Goal: Information Seeking & Learning: Check status

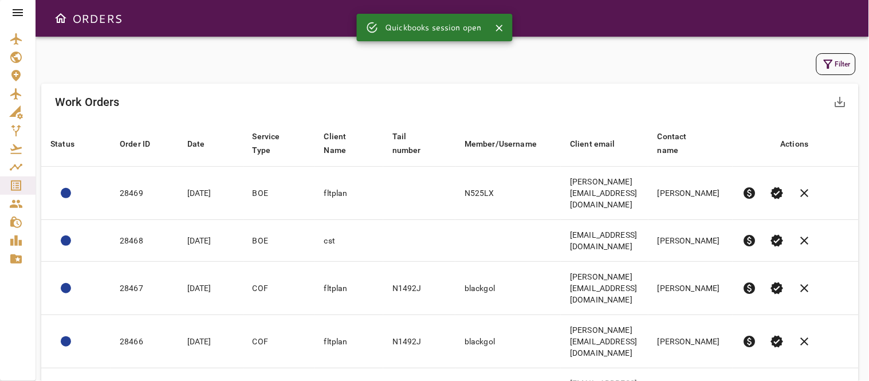
click at [322, 75] on div "Filter" at bounding box center [450, 64] width 812 height 22
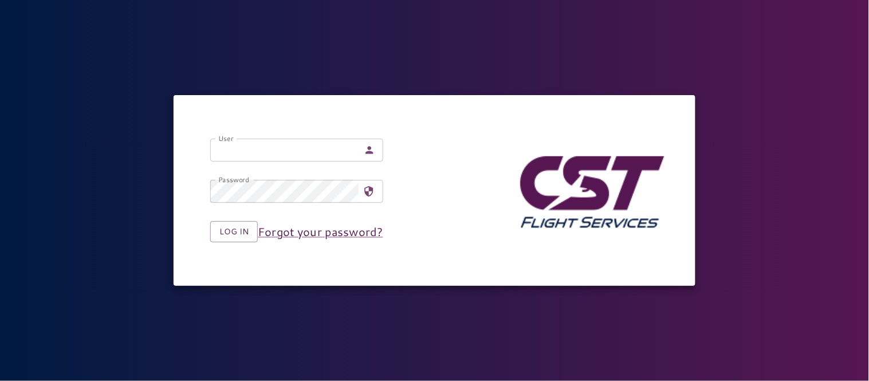
type input "**********"
click at [338, 50] on div "**********" at bounding box center [434, 190] width 869 height 381
click at [233, 226] on button "Log in" at bounding box center [234, 231] width 48 height 21
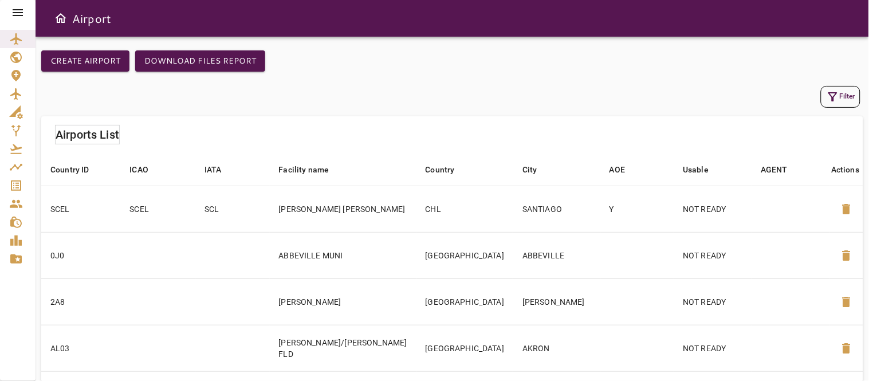
click at [19, 9] on icon at bounding box center [18, 13] width 14 height 14
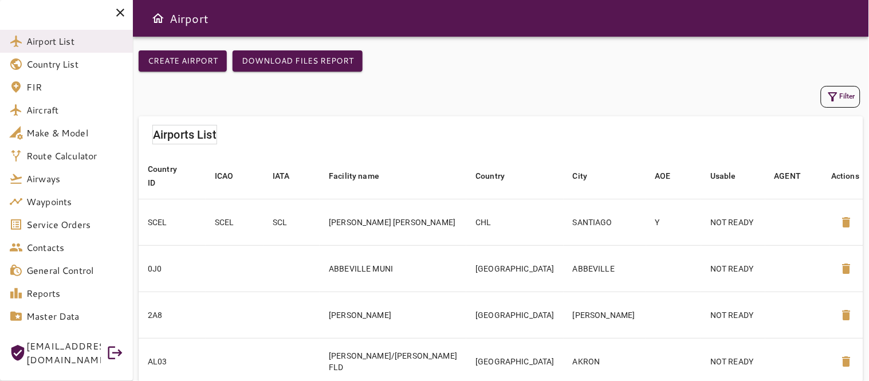
click at [116, 13] on icon at bounding box center [120, 13] width 14 height 14
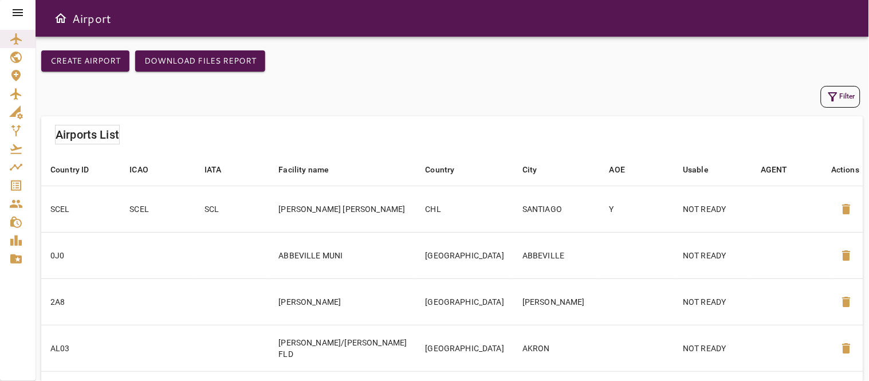
click at [17, 13] on icon at bounding box center [18, 13] width 14 height 14
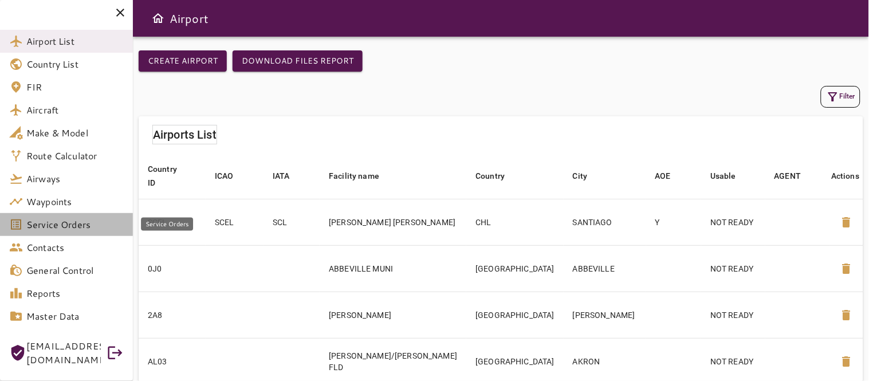
click at [49, 221] on span "Service Orders" at bounding box center [74, 225] width 97 height 14
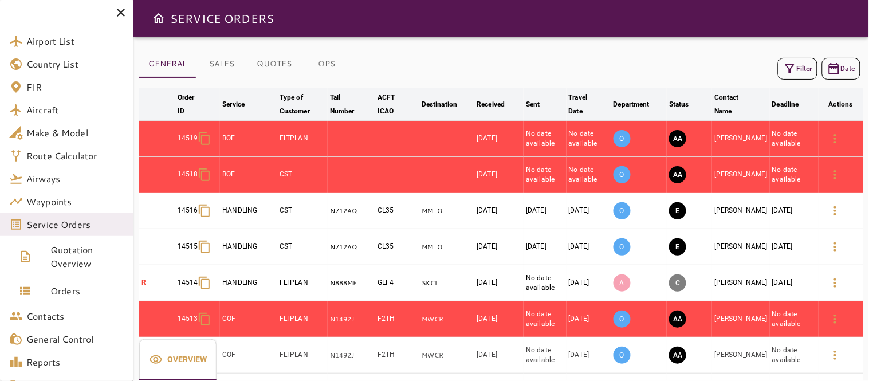
click at [121, 11] on icon at bounding box center [121, 13] width 8 height 8
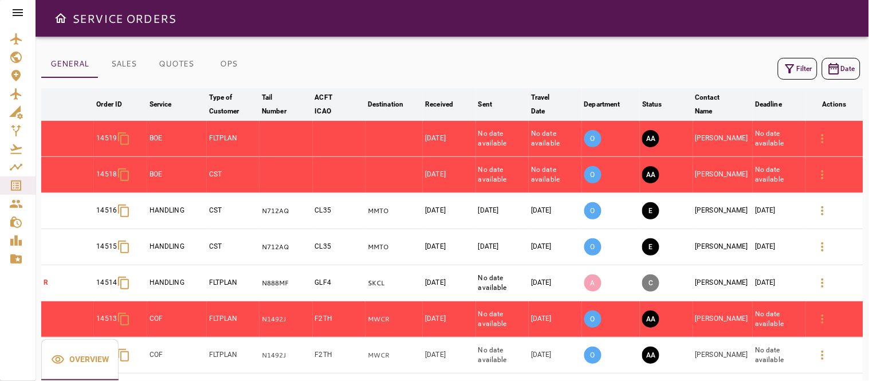
scroll to position [28, 0]
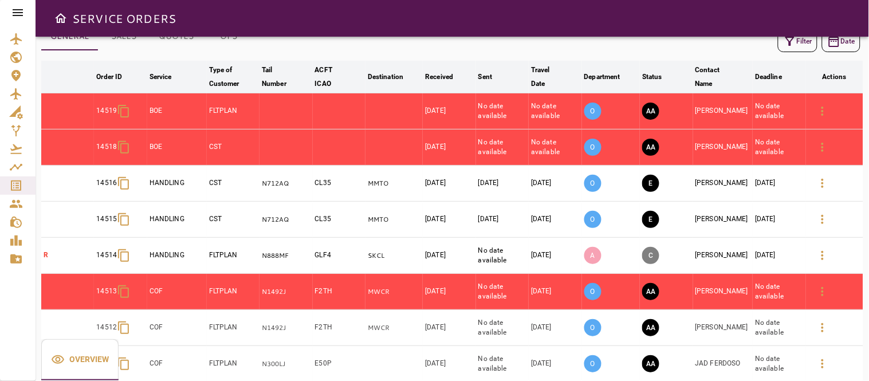
click at [689, 44] on div "Filter Date" at bounding box center [452, 42] width 822 height 28
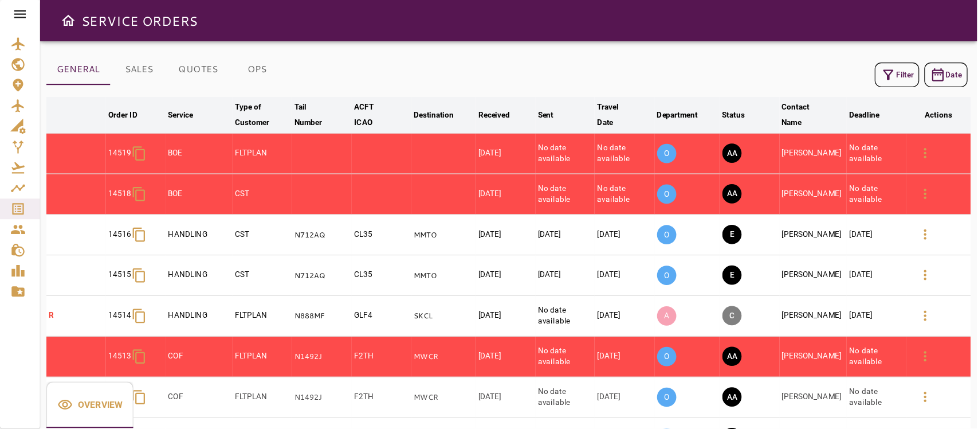
scroll to position [0, 0]
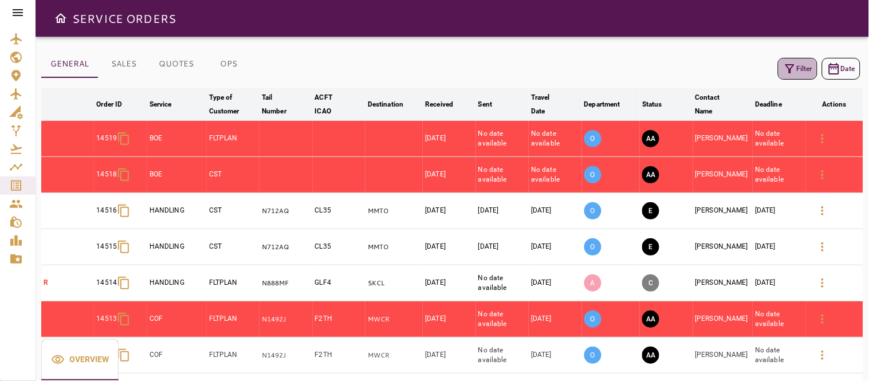
click at [784, 66] on icon "button" at bounding box center [790, 69] width 14 height 14
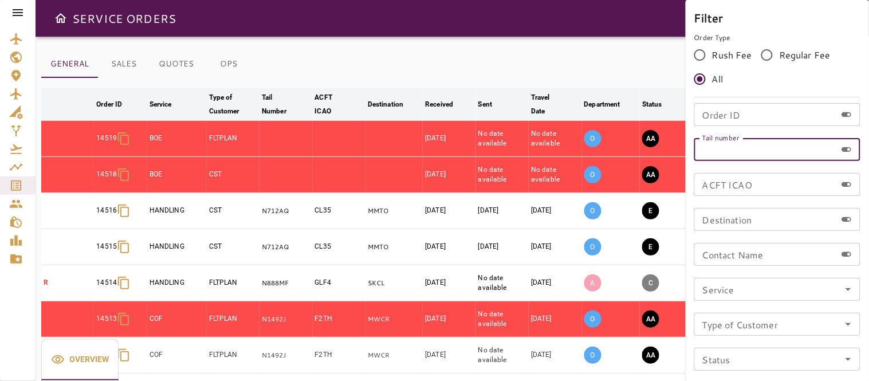
click at [719, 149] on input "Tail number" at bounding box center [766, 149] width 142 height 23
type input "*"
type input "******"
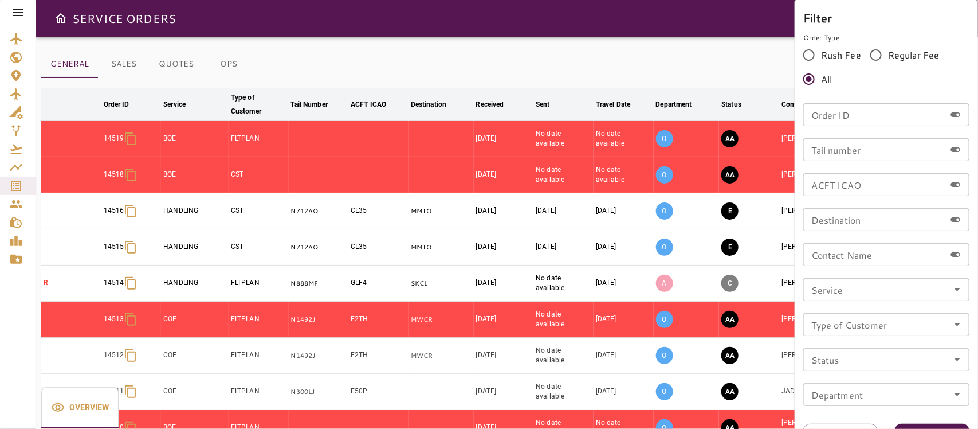
drag, startPoint x: 754, startPoint y: 9, endPoint x: 616, endPoint y: 48, distance: 143.0
click at [616, 48] on div at bounding box center [489, 214] width 978 height 429
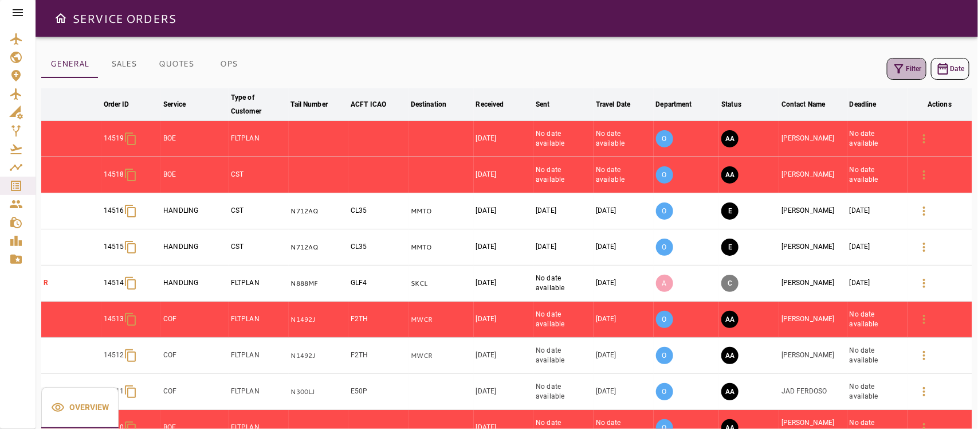
click at [869, 58] on button "Filter" at bounding box center [907, 69] width 40 height 22
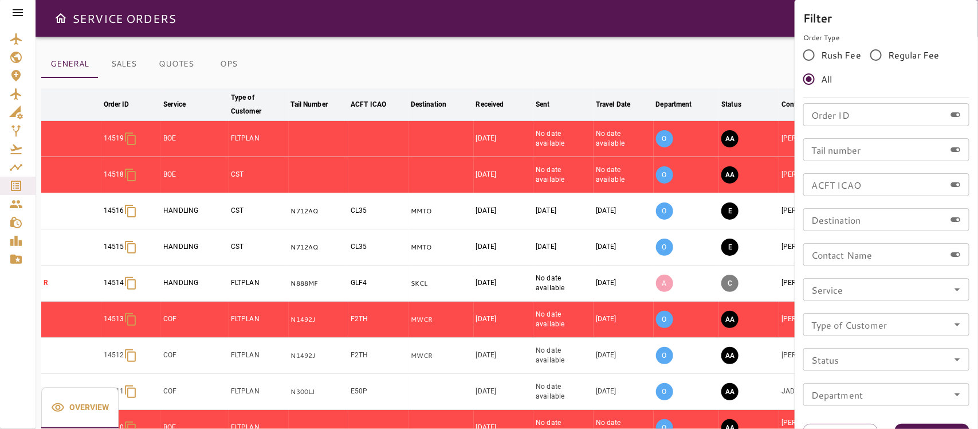
click at [837, 152] on input "Tail number" at bounding box center [874, 149] width 142 height 23
type input "******"
click at [869, 381] on button "Apply" at bounding box center [932, 434] width 75 height 21
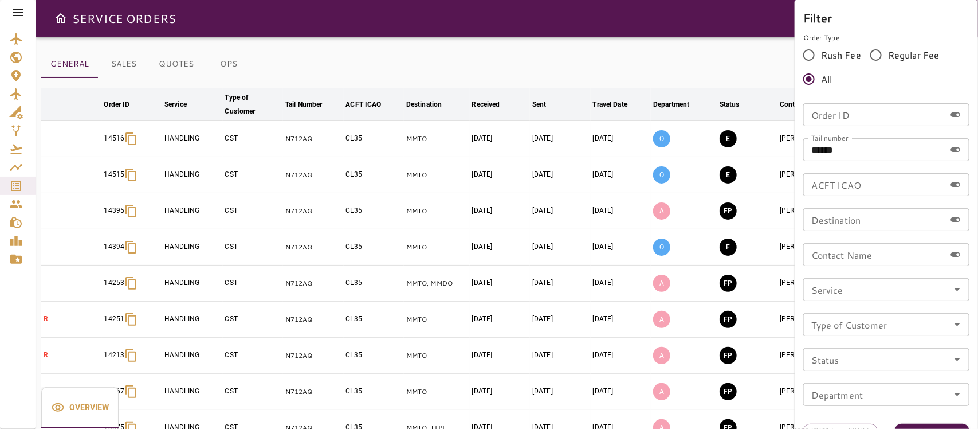
click at [575, 60] on div at bounding box center [489, 214] width 978 height 429
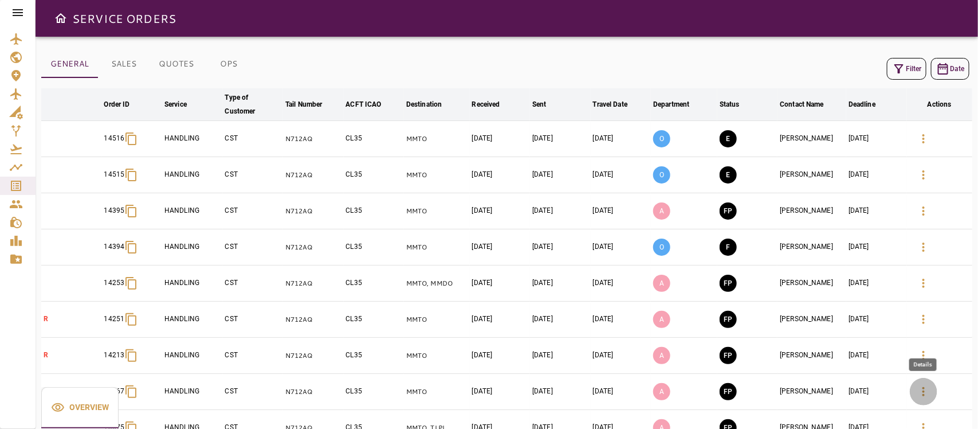
click at [869, 381] on icon "button" at bounding box center [924, 392] width 14 height 14
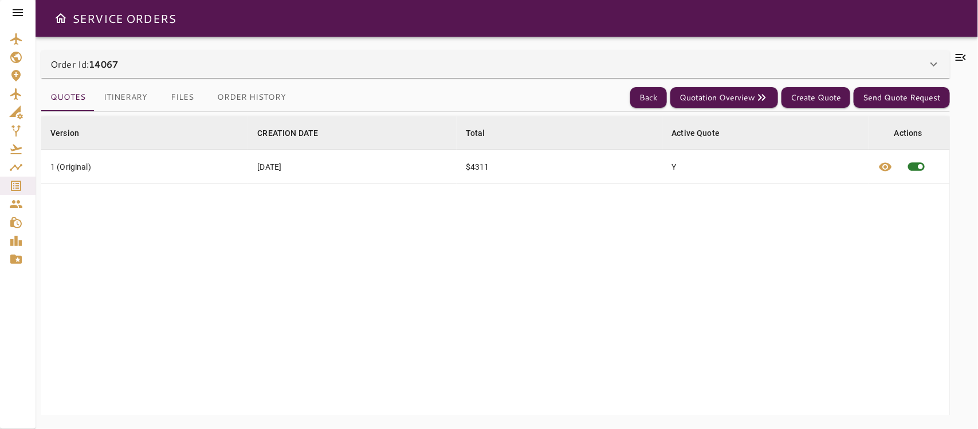
click at [869, 60] on icon at bounding box center [961, 57] width 10 height 7
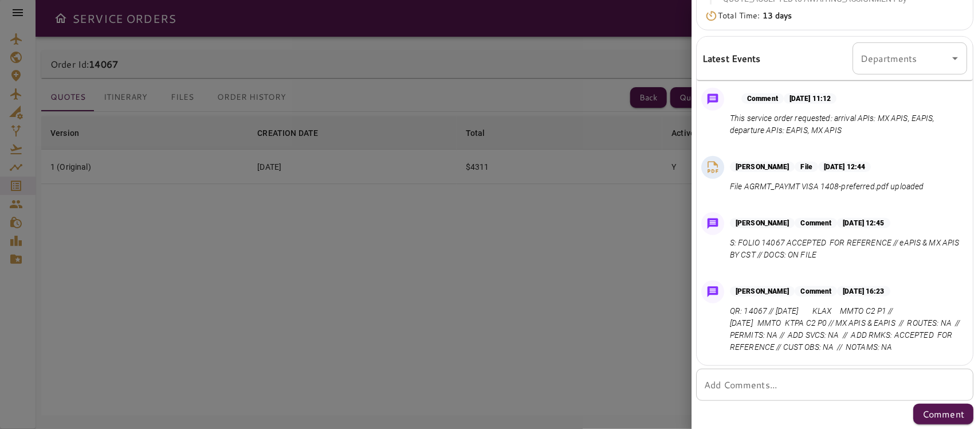
scroll to position [808, 0]
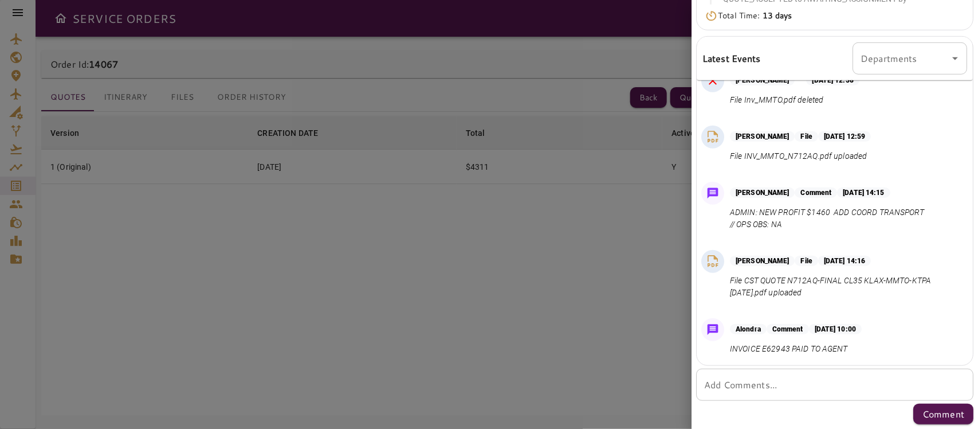
click at [629, 332] on div at bounding box center [489, 214] width 978 height 429
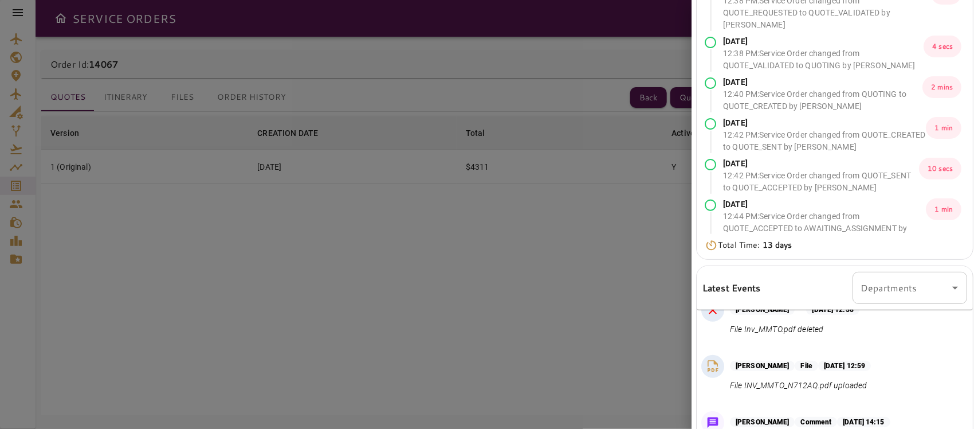
scroll to position [0, 0]
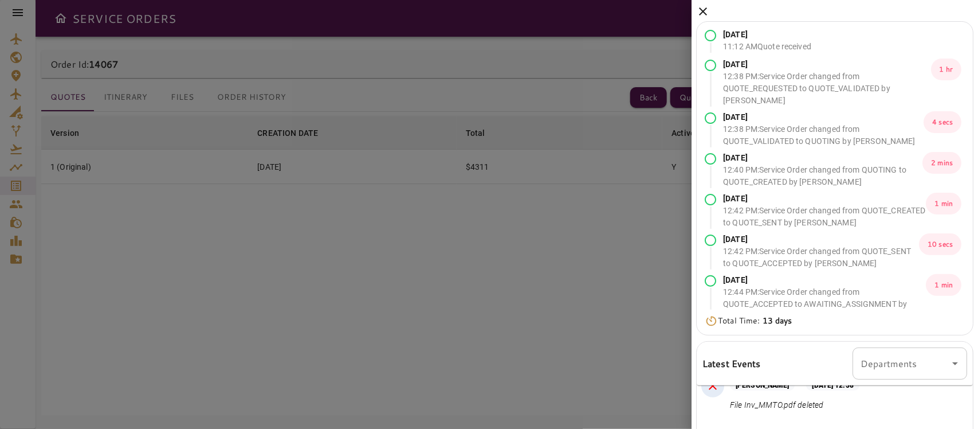
click at [705, 10] on icon at bounding box center [703, 11] width 8 height 8
